Goal: Information Seeking & Learning: Learn about a topic

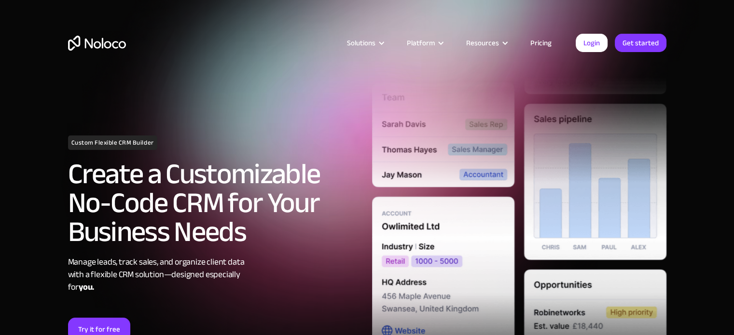
click at [545, 46] on link "Pricing" at bounding box center [540, 43] width 45 height 13
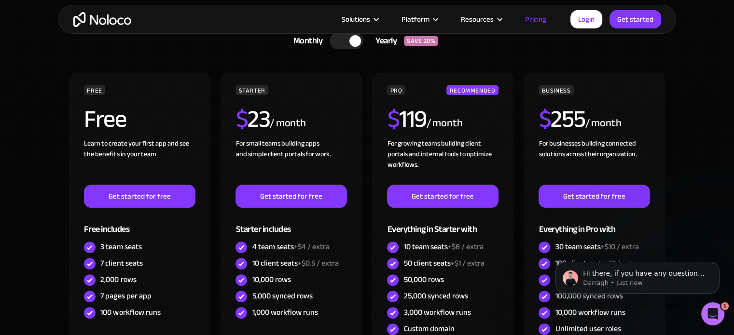
scroll to position [386, 0]
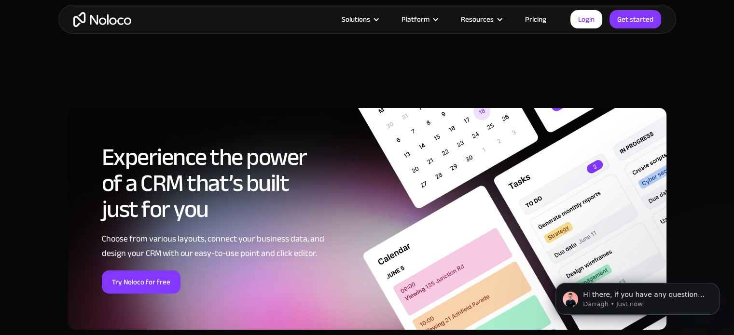
scroll to position [3810, 0]
